Goal: Find specific page/section: Find specific page/section

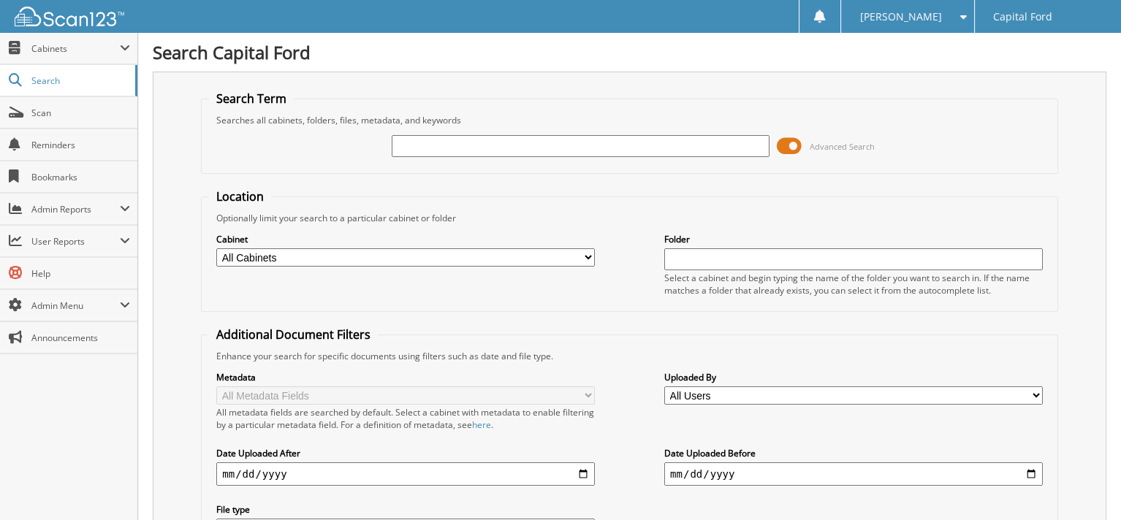
click at [578, 145] on input "text" at bounding box center [581, 146] width 378 height 22
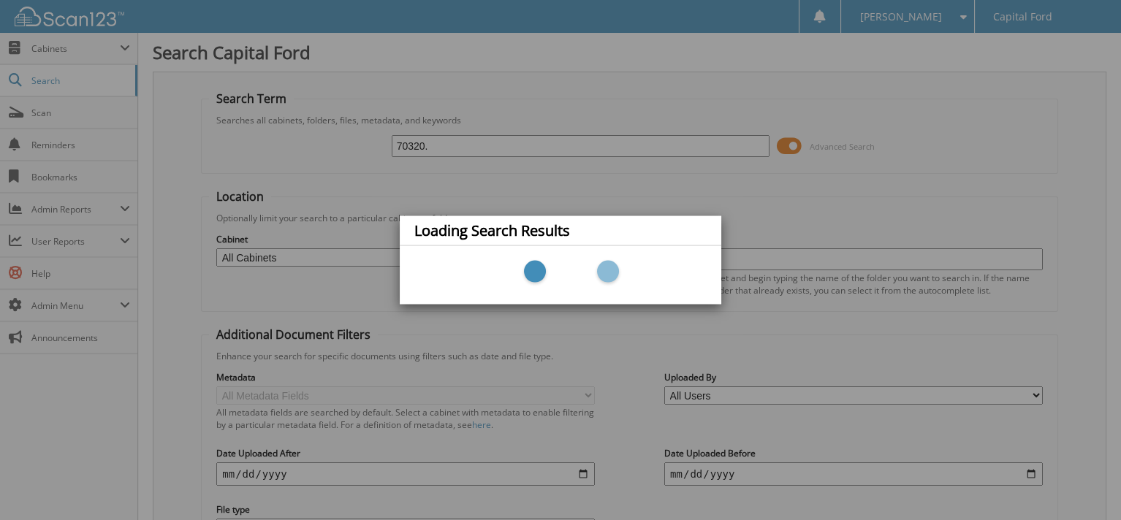
type input "70320"
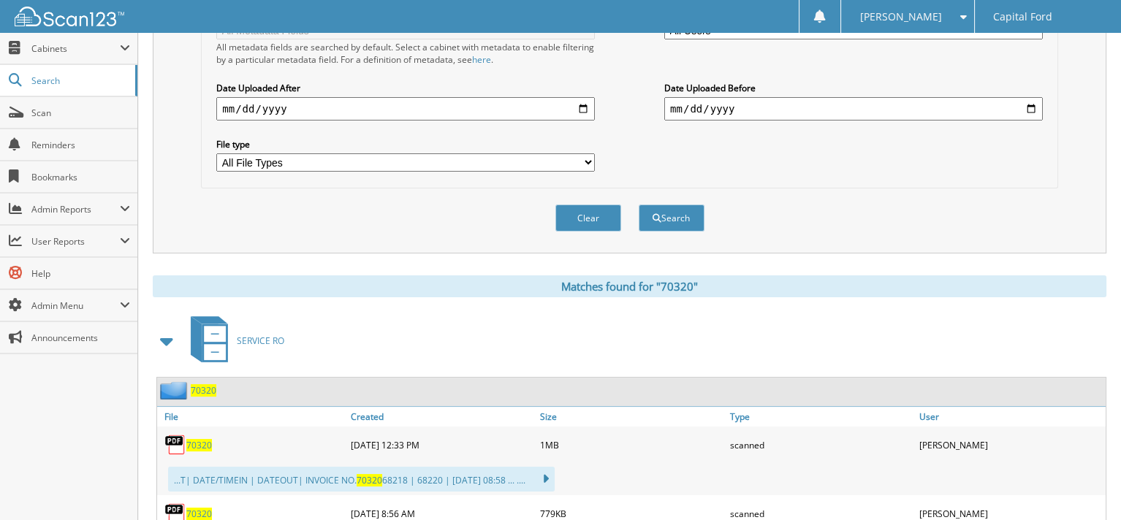
click at [196, 439] on span "70320" at bounding box center [199, 445] width 26 height 12
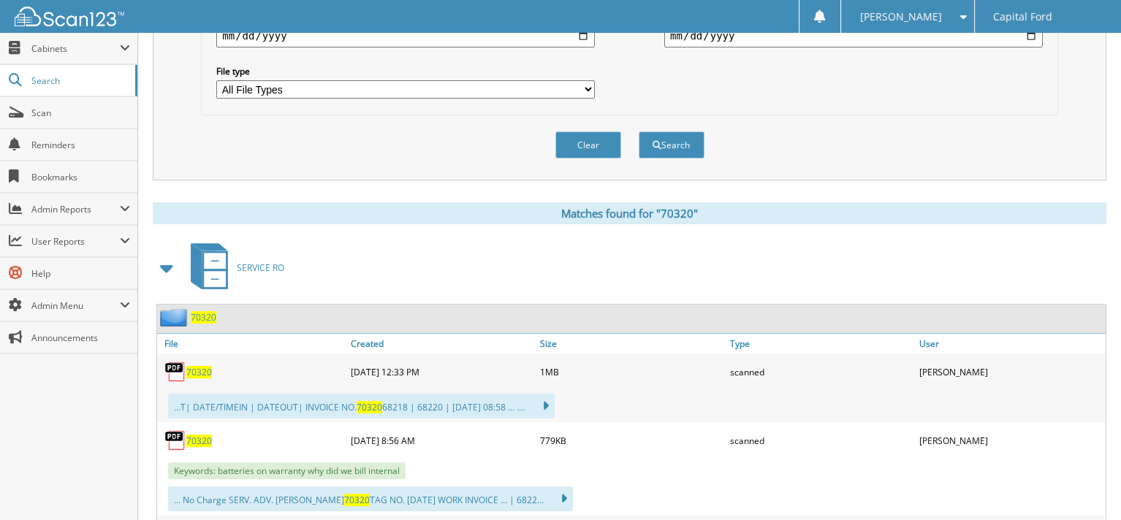
click at [197, 435] on span "70320" at bounding box center [199, 441] width 26 height 12
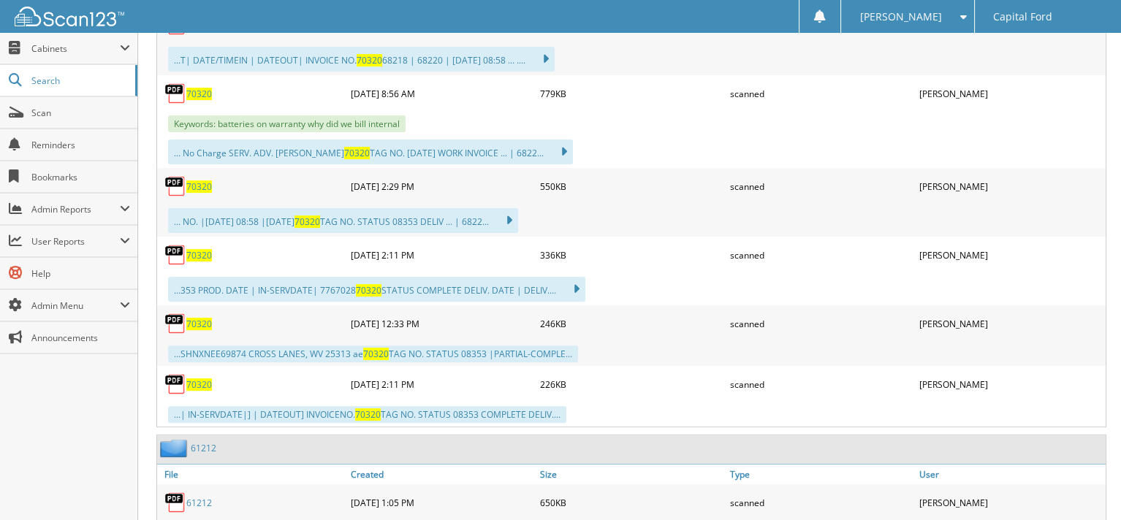
scroll to position [804, 0]
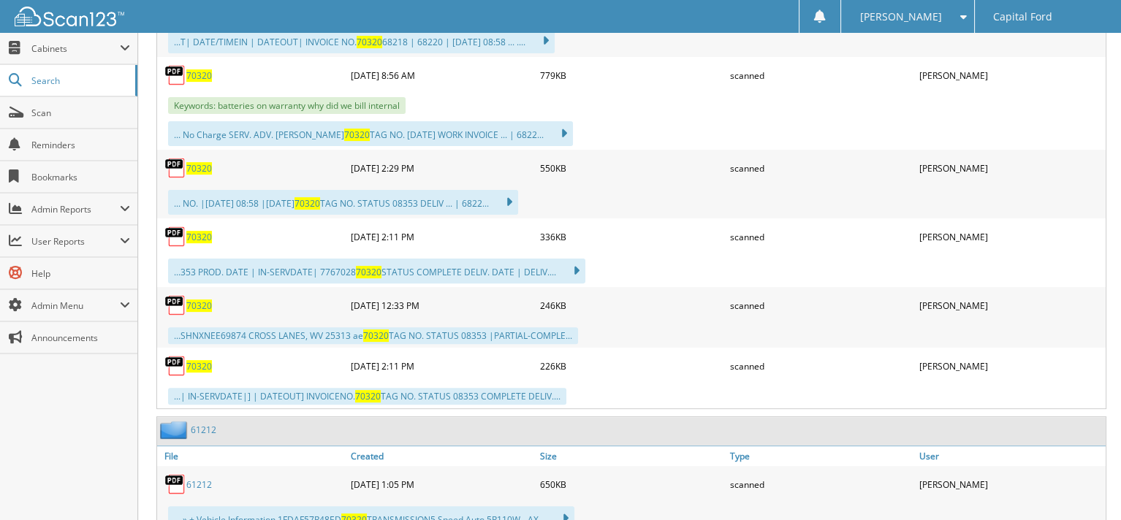
click at [198, 360] on span "70320" at bounding box center [199, 366] width 26 height 12
click at [202, 299] on span "70320" at bounding box center [199, 305] width 26 height 12
click at [194, 231] on span "70320" at bounding box center [199, 237] width 26 height 12
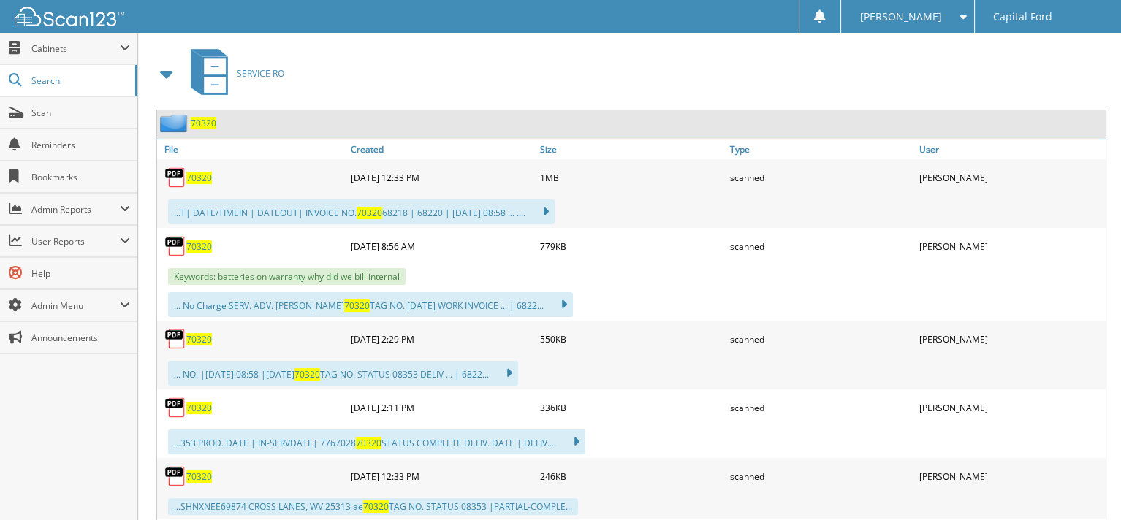
scroll to position [584, 0]
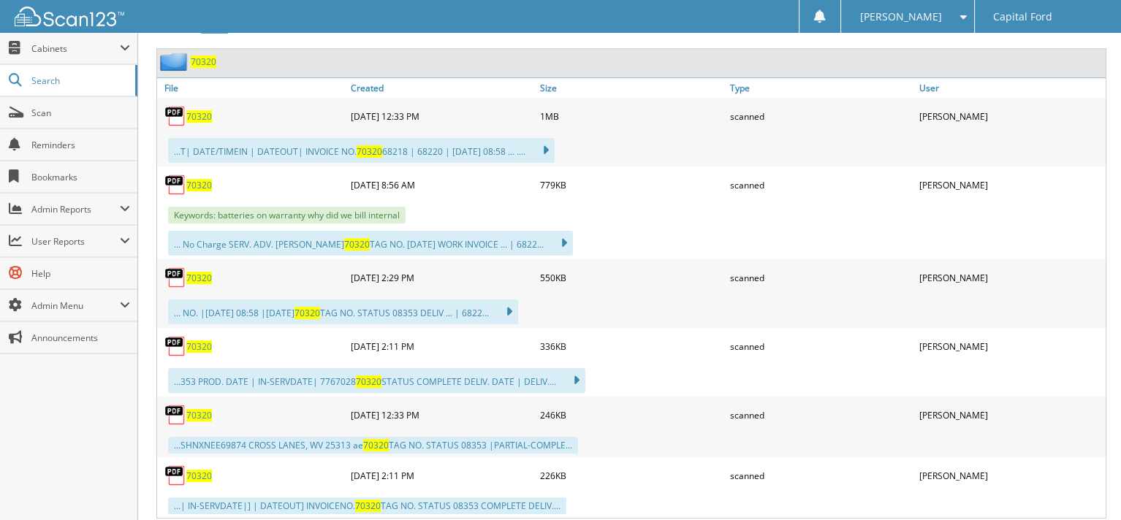
scroll to position [511, 0]
